Goal: Task Accomplishment & Management: Complete application form

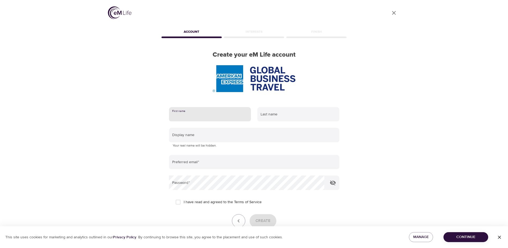
click at [208, 116] on input "text" at bounding box center [210, 114] width 82 height 14
type input "[PERSON_NAME]"
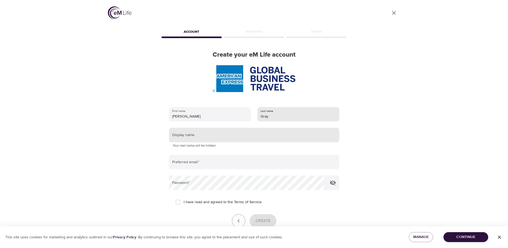
type input "Gray"
click at [206, 137] on input "text" at bounding box center [254, 135] width 170 height 14
type input "s"
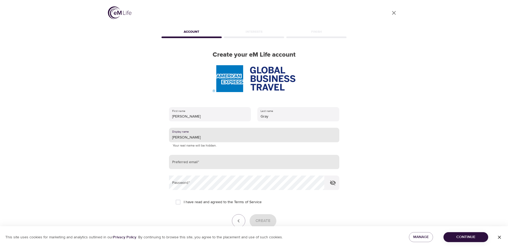
type input "[PERSON_NAME]"
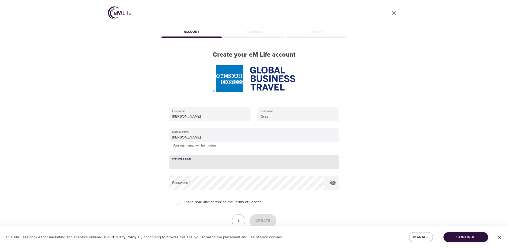
click at [210, 162] on input "email" at bounding box center [254, 162] width 170 height 14
type input "[PERSON_NAME][EMAIL_ADDRESS][PERSON_NAME][DOMAIN_NAME]"
click at [333, 183] on icon "button" at bounding box center [333, 182] width 6 height 5
click at [176, 202] on input "I have read and agreed to the Terms of Service" at bounding box center [178, 201] width 11 height 11
checkbox input "true"
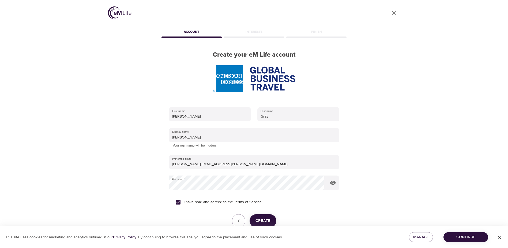
click at [259, 218] on span "Create" at bounding box center [263, 220] width 15 height 7
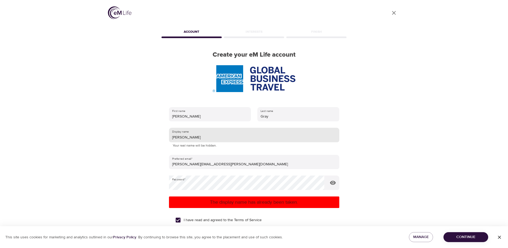
click at [190, 138] on input "[PERSON_NAME]" at bounding box center [254, 135] width 170 height 14
type input "[PERSON_NAME] MG"
click at [241, 205] on p "The display name has already been taken." at bounding box center [254, 201] width 166 height 7
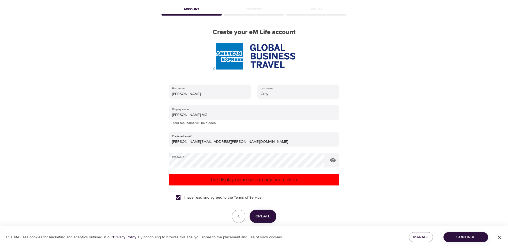
scroll to position [49, 0]
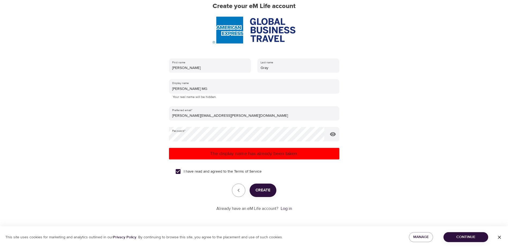
click at [264, 190] on span "Create" at bounding box center [263, 190] width 15 height 7
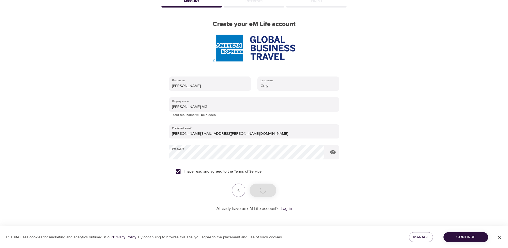
scroll to position [31, 0]
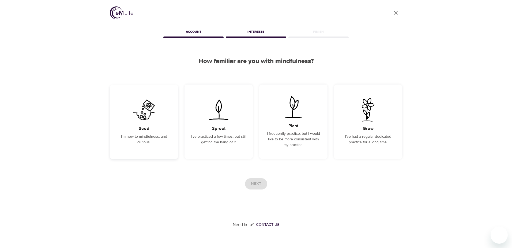
click at [129, 144] on p "I'm new to mindfulness, and curious." at bounding box center [143, 139] width 55 height 11
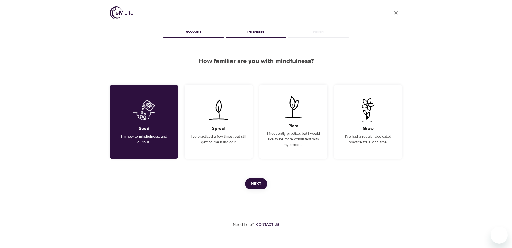
click at [255, 185] on span "Next" at bounding box center [256, 183] width 10 height 7
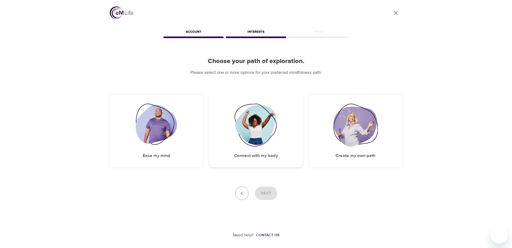
click at [247, 156] on h5 "Connect with my body" at bounding box center [256, 156] width 44 height 6
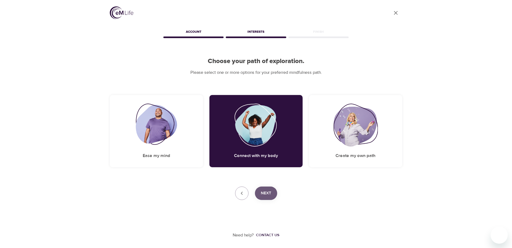
click at [266, 192] on span "Next" at bounding box center [266, 192] width 10 height 7
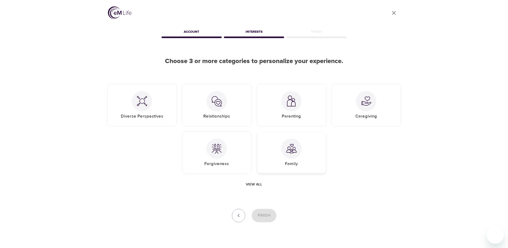
click at [295, 154] on div at bounding box center [291, 148] width 20 height 20
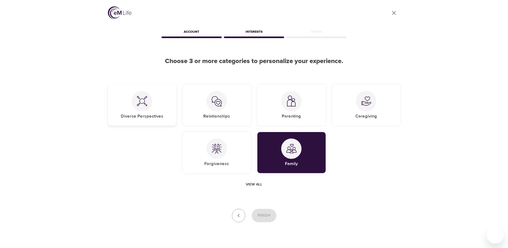
click at [135, 113] on div "Diverse Perspectives" at bounding box center [142, 104] width 68 height 41
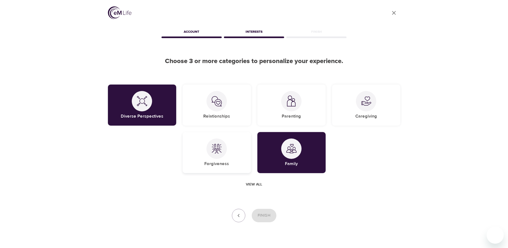
click at [215, 157] on div at bounding box center [217, 148] width 20 height 20
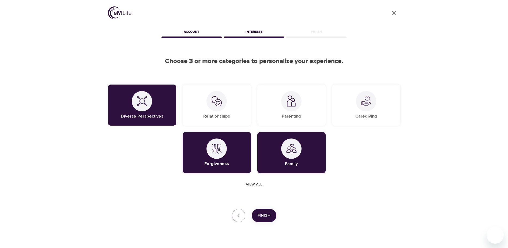
click at [270, 215] on span "Finish" at bounding box center [264, 215] width 13 height 7
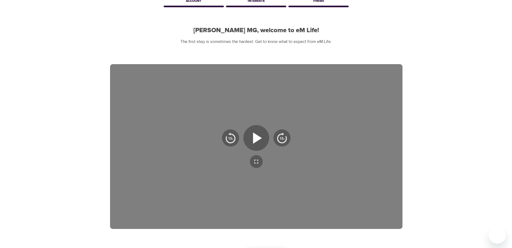
scroll to position [83, 0]
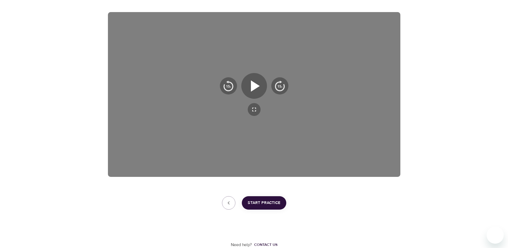
click at [273, 201] on span "Start Practice" at bounding box center [264, 202] width 33 height 7
